Goal: Information Seeking & Learning: Learn about a topic

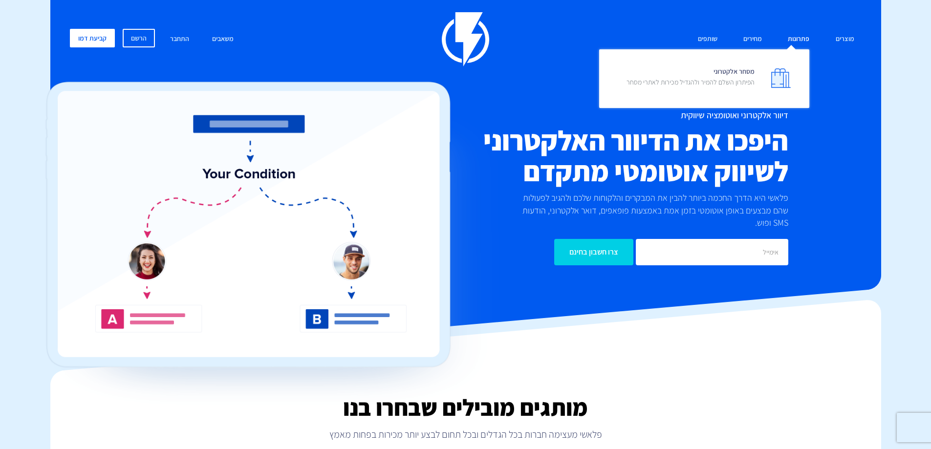
click at [803, 36] on link "פתרונות" at bounding box center [798, 39] width 36 height 21
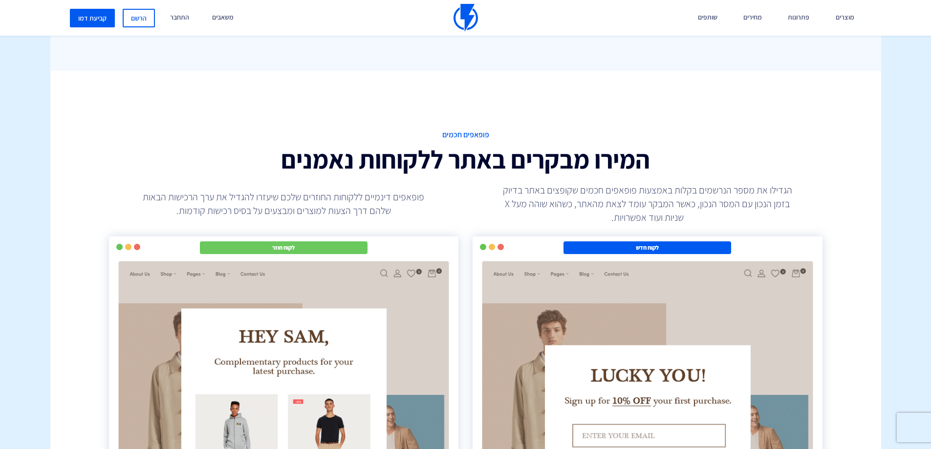
scroll to position [1612, 0]
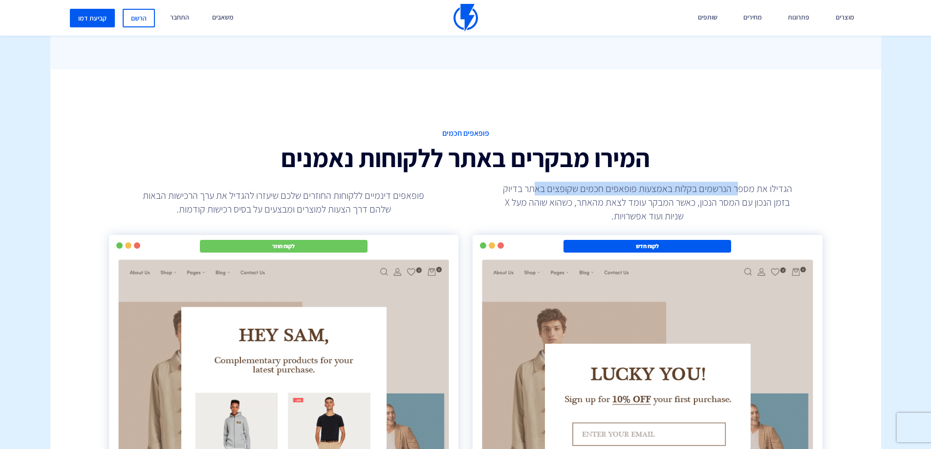
drag, startPoint x: 738, startPoint y: 174, endPoint x: 534, endPoint y: 183, distance: 203.9
click at [534, 183] on p "הגדילו את מספר הנרשמים בקלות באמצעות פופאפים חכמים שקופצים באתר בדיוק בזמן הנכו…" at bounding box center [647, 202] width 293 height 41
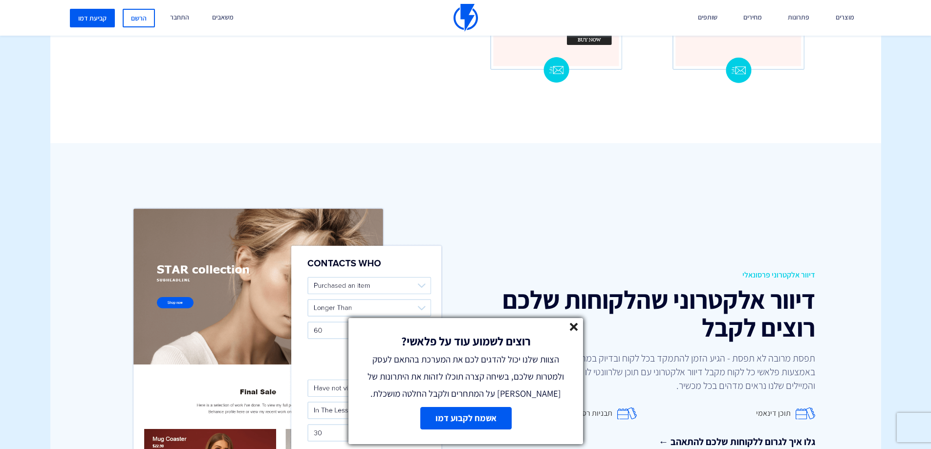
scroll to position [977, 0]
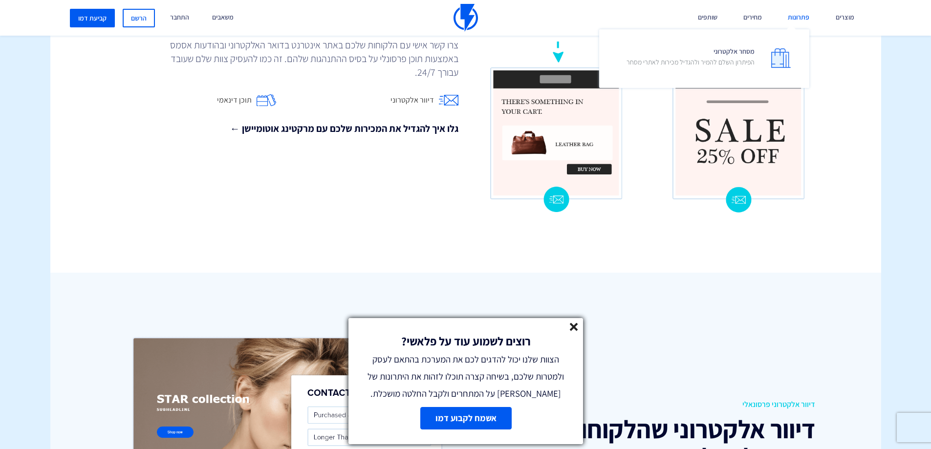
click at [798, 13] on link "פתרונות" at bounding box center [798, 18] width 36 height 36
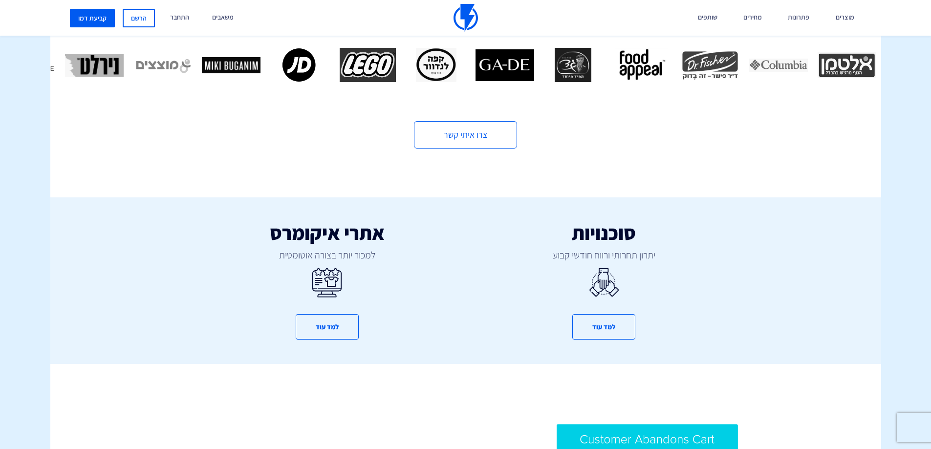
scroll to position [537, 0]
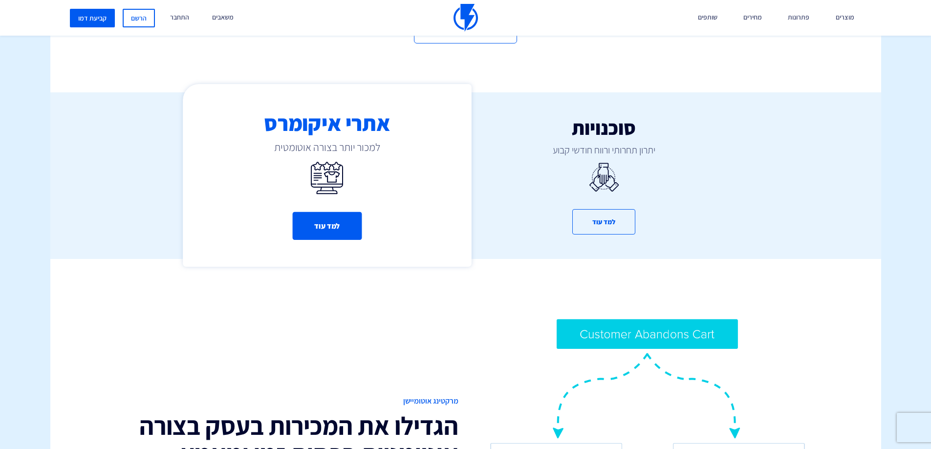
click at [318, 222] on button "למד עוד" at bounding box center [326, 226] width 69 height 28
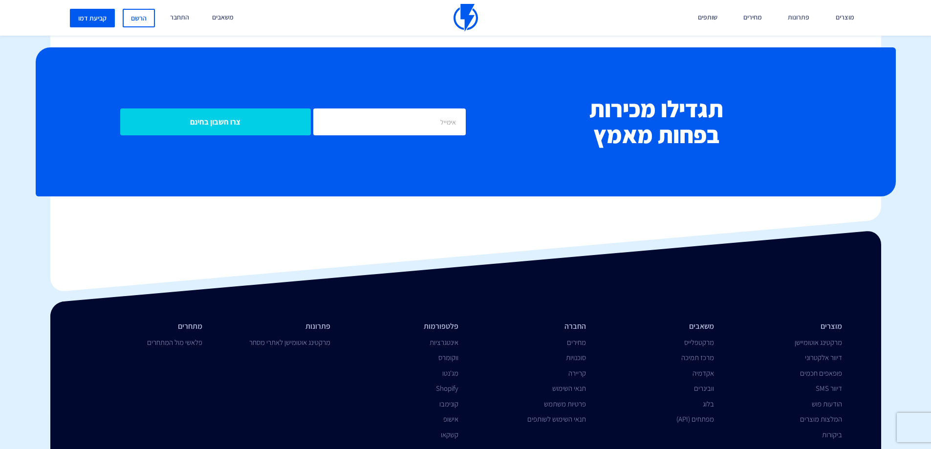
scroll to position [4105, 0]
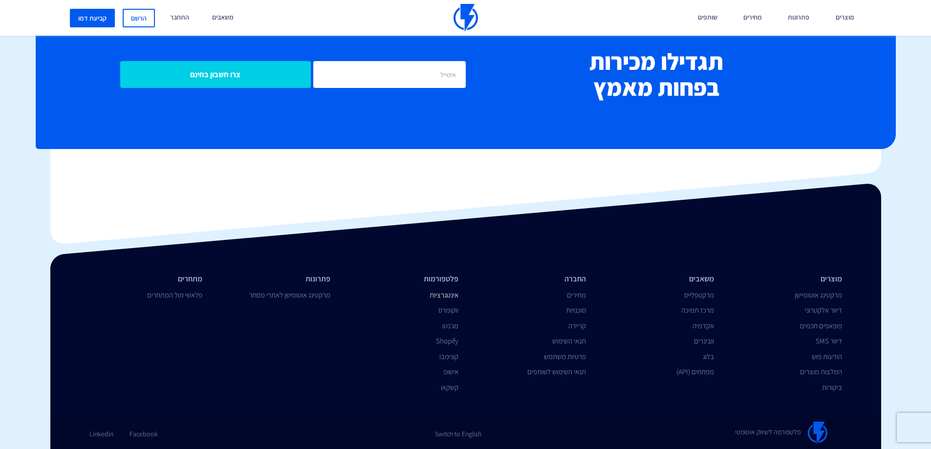
click at [446, 294] on link "אינטגרציות" at bounding box center [443, 294] width 29 height 9
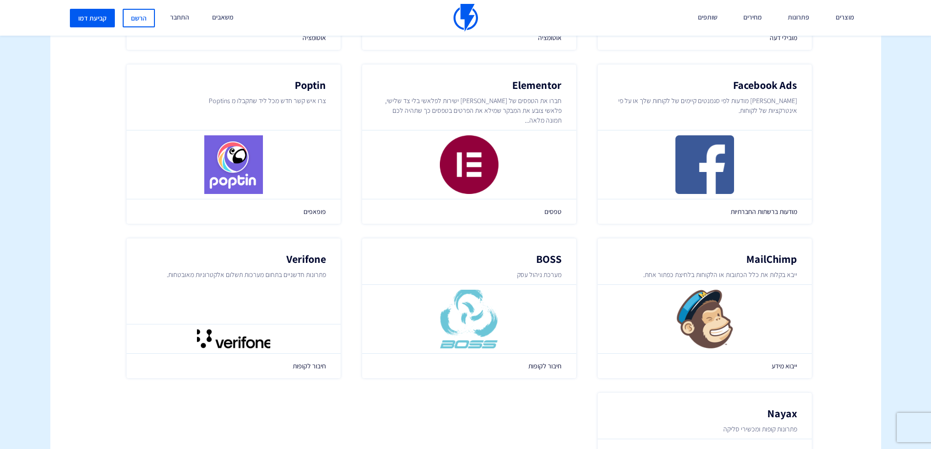
scroll to position [1221, 0]
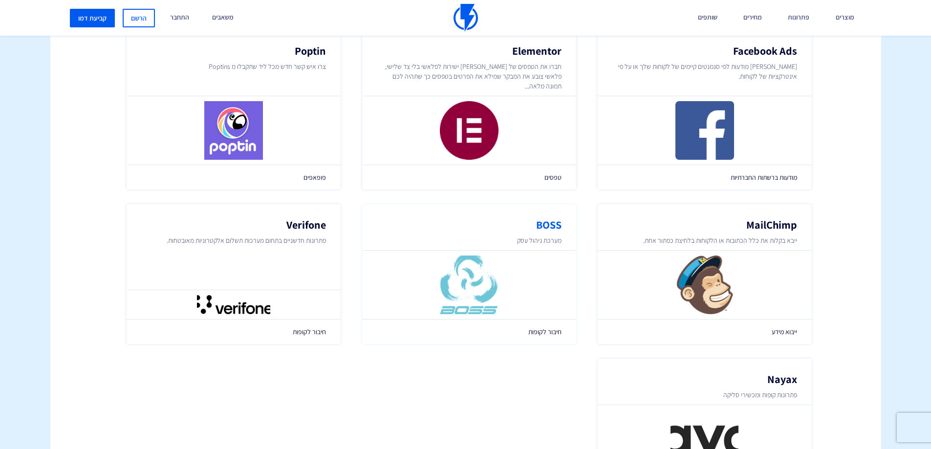
click at [552, 327] on span "חיבור לקופות" at bounding box center [469, 332] width 185 height 10
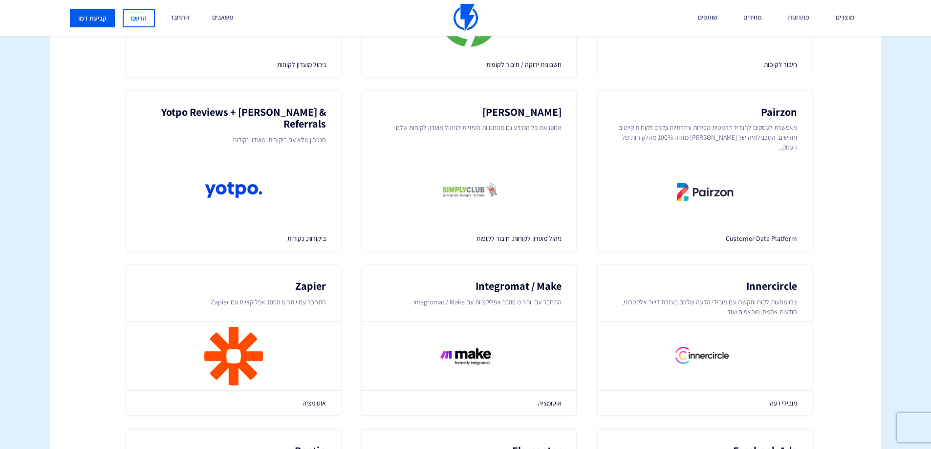
scroll to position [733, 0]
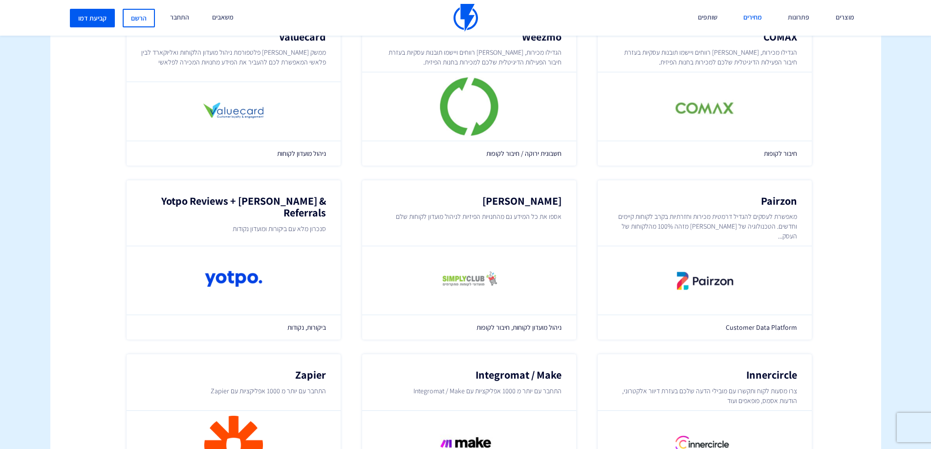
click at [755, 17] on link "מחירים" at bounding box center [752, 18] width 33 height 36
